Goal: Information Seeking & Learning: Learn about a topic

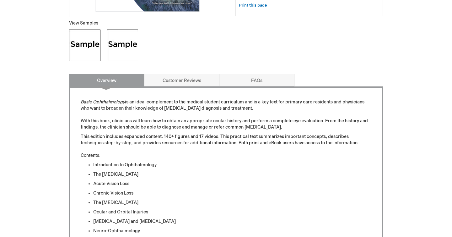
scroll to position [236, 0]
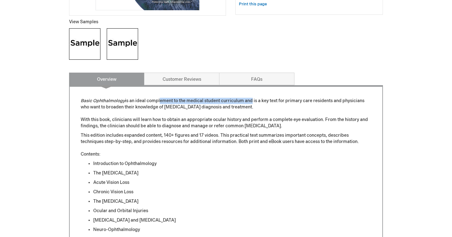
drag, startPoint x: 158, startPoint y: 99, endPoint x: 252, endPoint y: 99, distance: 94.2
click at [252, 99] on p "Basic Ophthalmology is an ideal complement to the medical student curriculum an…" at bounding box center [226, 113] width 291 height 31
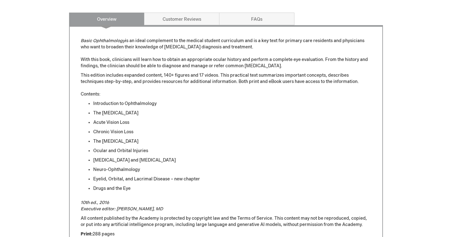
scroll to position [295, 0]
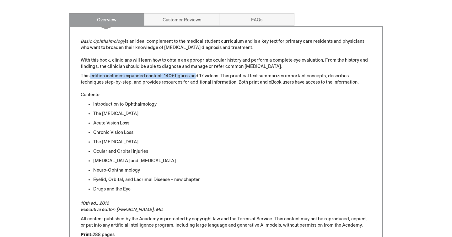
drag, startPoint x: 91, startPoint y: 75, endPoint x: 196, endPoint y: 75, distance: 105.2
click at [196, 75] on p "This edition includes expanded content, 140+ figures and 17 videos. This practi…" at bounding box center [226, 85] width 291 height 25
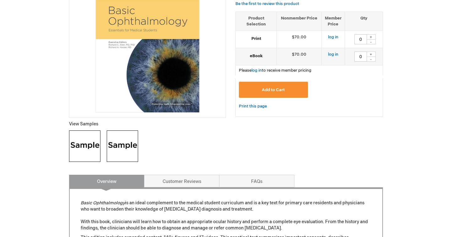
scroll to position [135, 0]
